Goal: Task Accomplishment & Management: Use online tool/utility

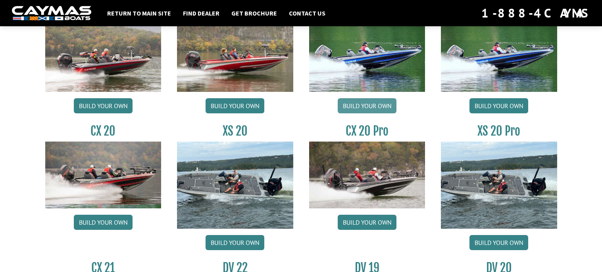
scroll to position [714, 0]
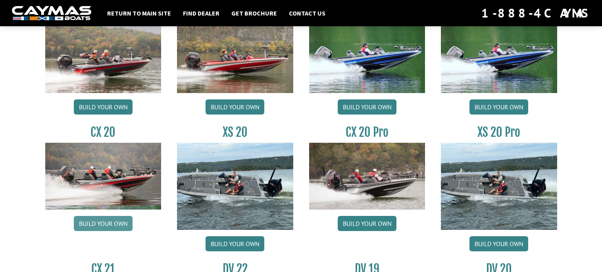
click at [100, 230] on link "Build your own" at bounding box center [103, 223] width 59 height 15
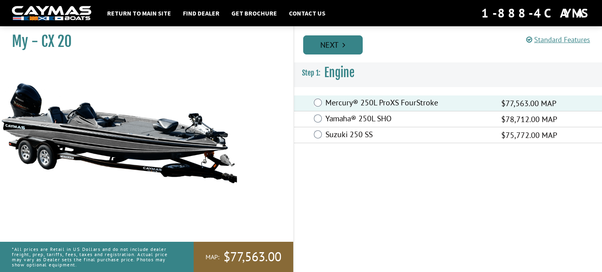
click at [325, 46] on link "Next" at bounding box center [333, 44] width 60 height 19
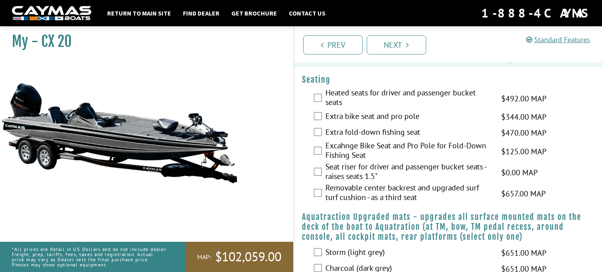
scroll to position [714, 0]
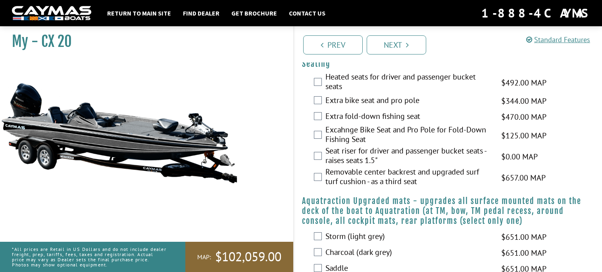
click at [318, 85] on div "Heated seats for driver and passenger bucket seats $492.00 MAP $581.00 MSRP" at bounding box center [448, 82] width 308 height 21
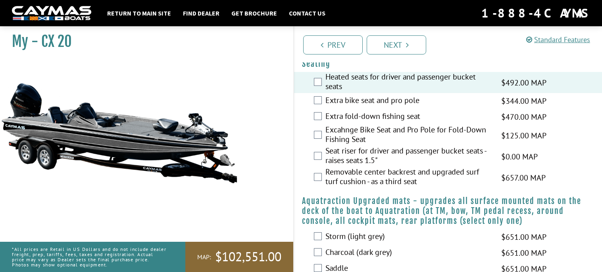
click at [317, 104] on div "Extra bike seat and pro pole $344.00 MAP $406.00 MSRP" at bounding box center [448, 101] width 308 height 16
click at [317, 103] on div "Extra bike seat and pro pole $344.00 MAP $406.00 MSRP" at bounding box center [448, 101] width 308 height 16
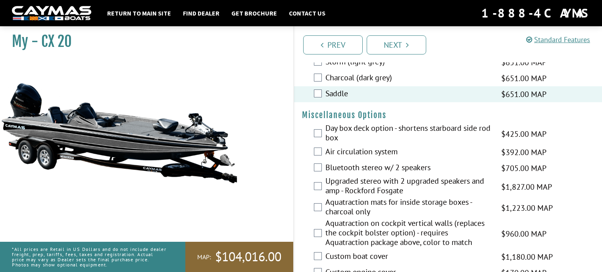
scroll to position [904, 0]
